Goal: Obtain resource: Download file/media

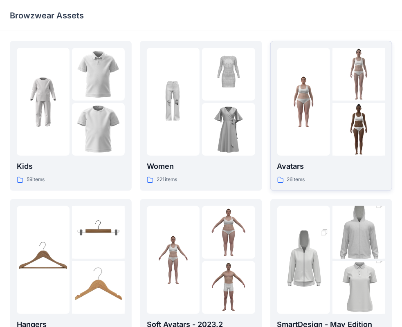
click at [333, 137] on img at bounding box center [358, 129] width 53 height 53
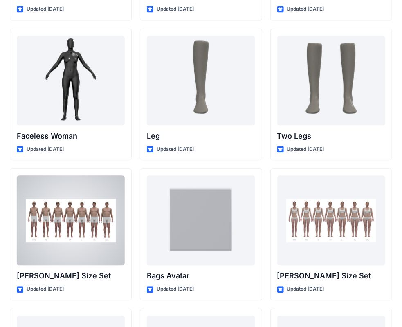
scroll to position [753, 0]
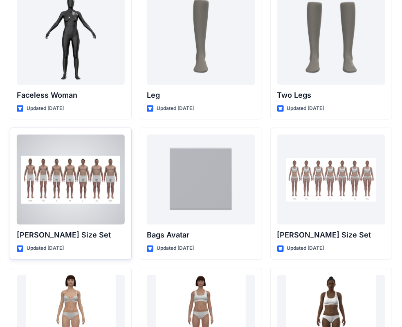
click at [60, 181] on div at bounding box center [71, 179] width 108 height 90
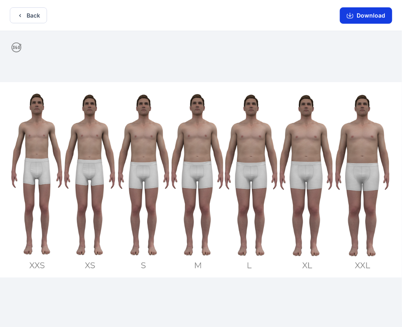
click at [373, 13] on button "Download" at bounding box center [366, 15] width 52 height 16
click at [364, 14] on button "Download" at bounding box center [366, 15] width 52 height 16
click at [30, 17] on button "Back" at bounding box center [28, 15] width 37 height 16
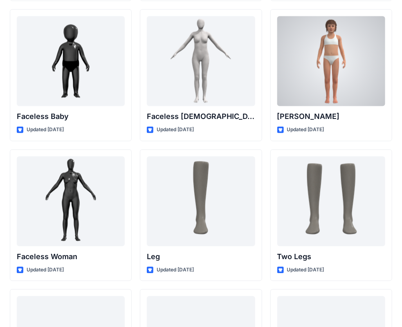
scroll to position [426, 0]
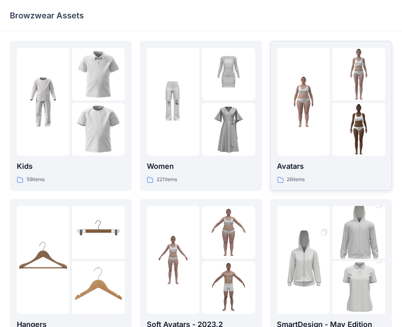
click at [306, 145] on div at bounding box center [303, 102] width 53 height 108
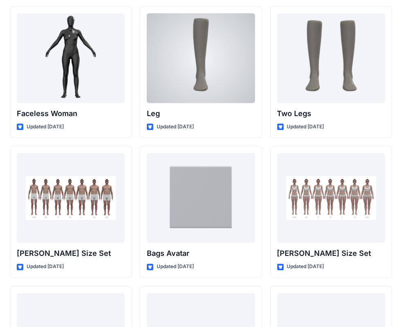
scroll to position [753, 0]
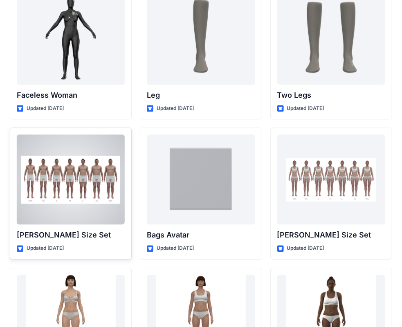
click at [62, 182] on div at bounding box center [71, 179] width 108 height 90
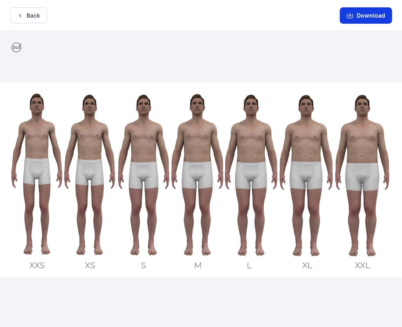
click at [375, 17] on button "Download" at bounding box center [366, 15] width 52 height 16
